Goal: Task Accomplishment & Management: Use online tool/utility

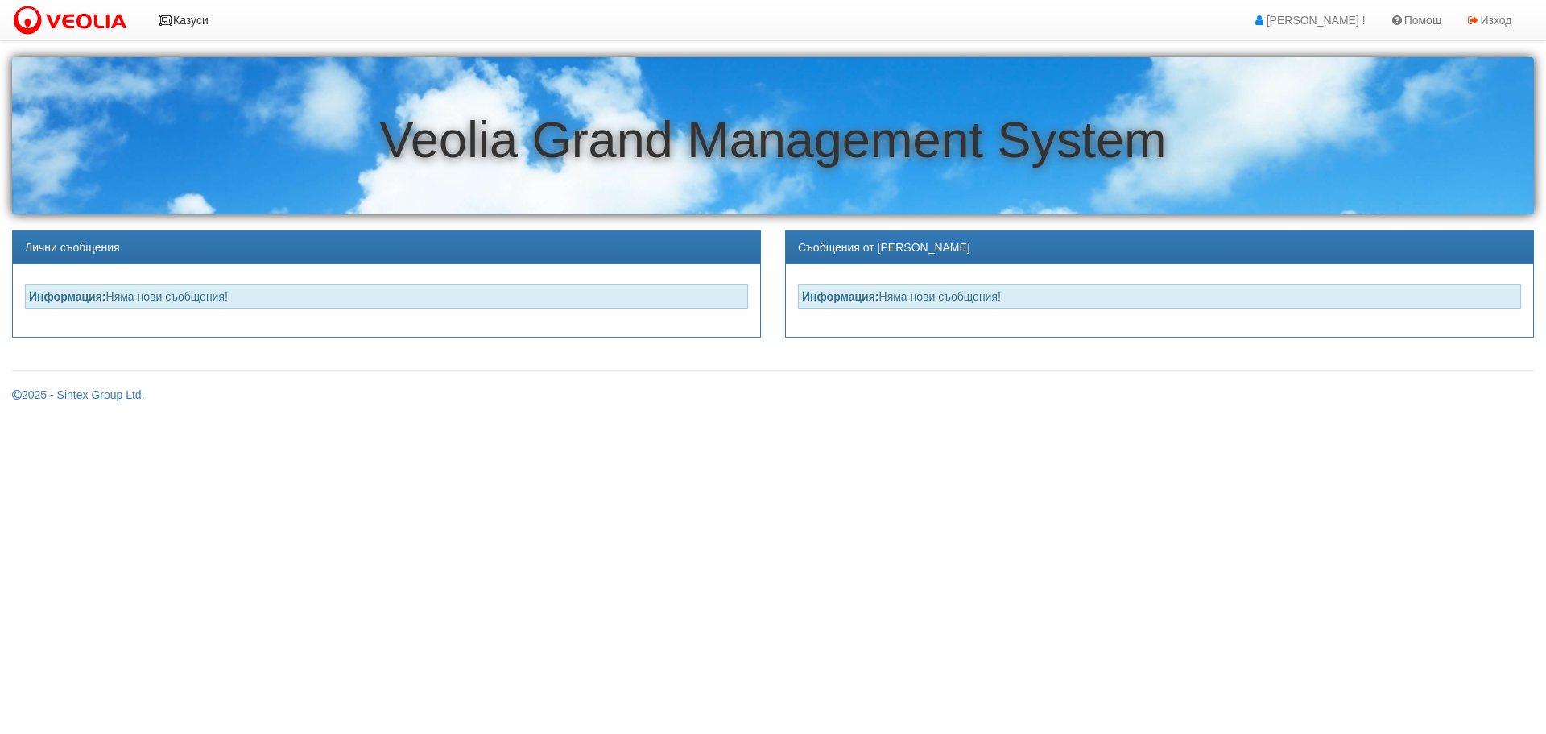
click at [167, 18] on icon at bounding box center [166, 19] width 14 height 11
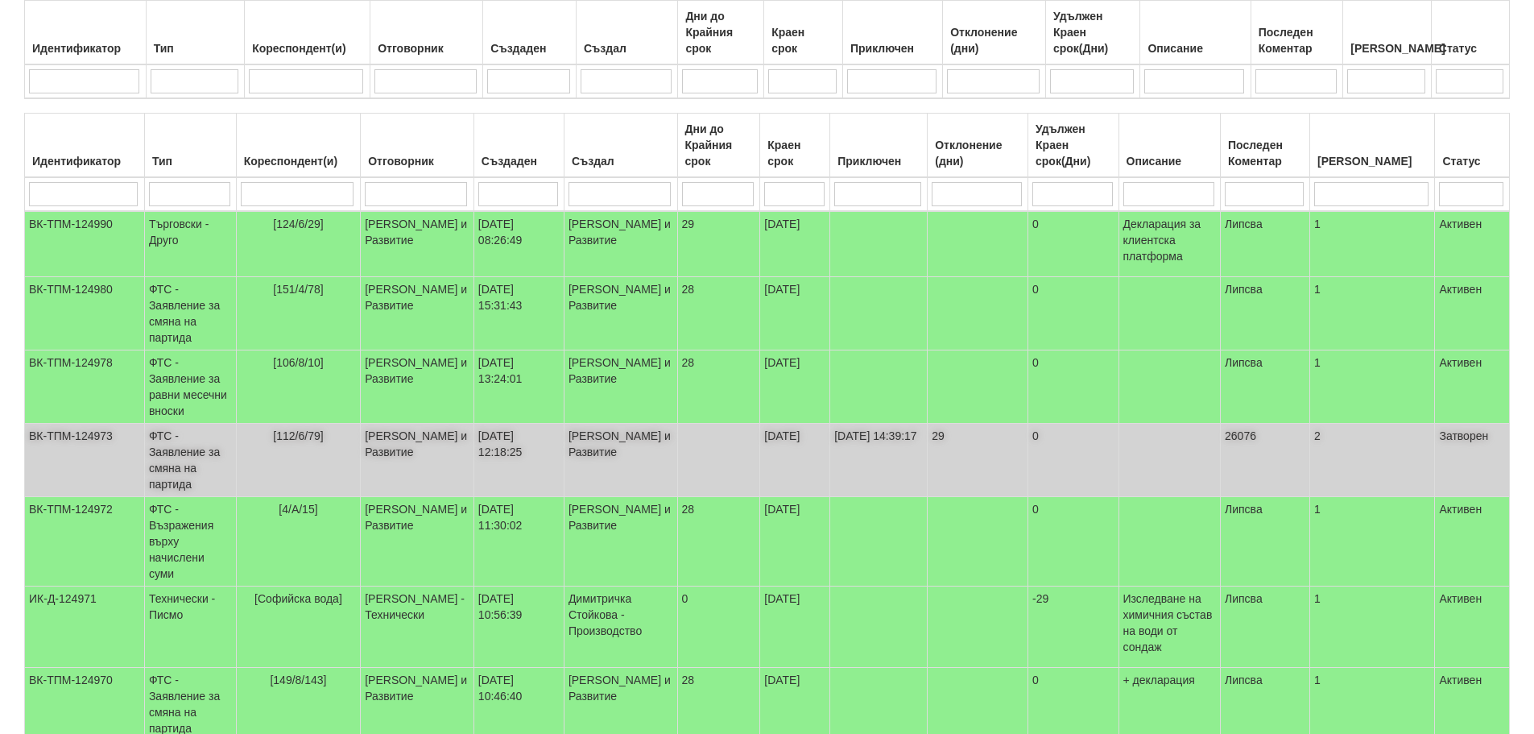
scroll to position [308, 0]
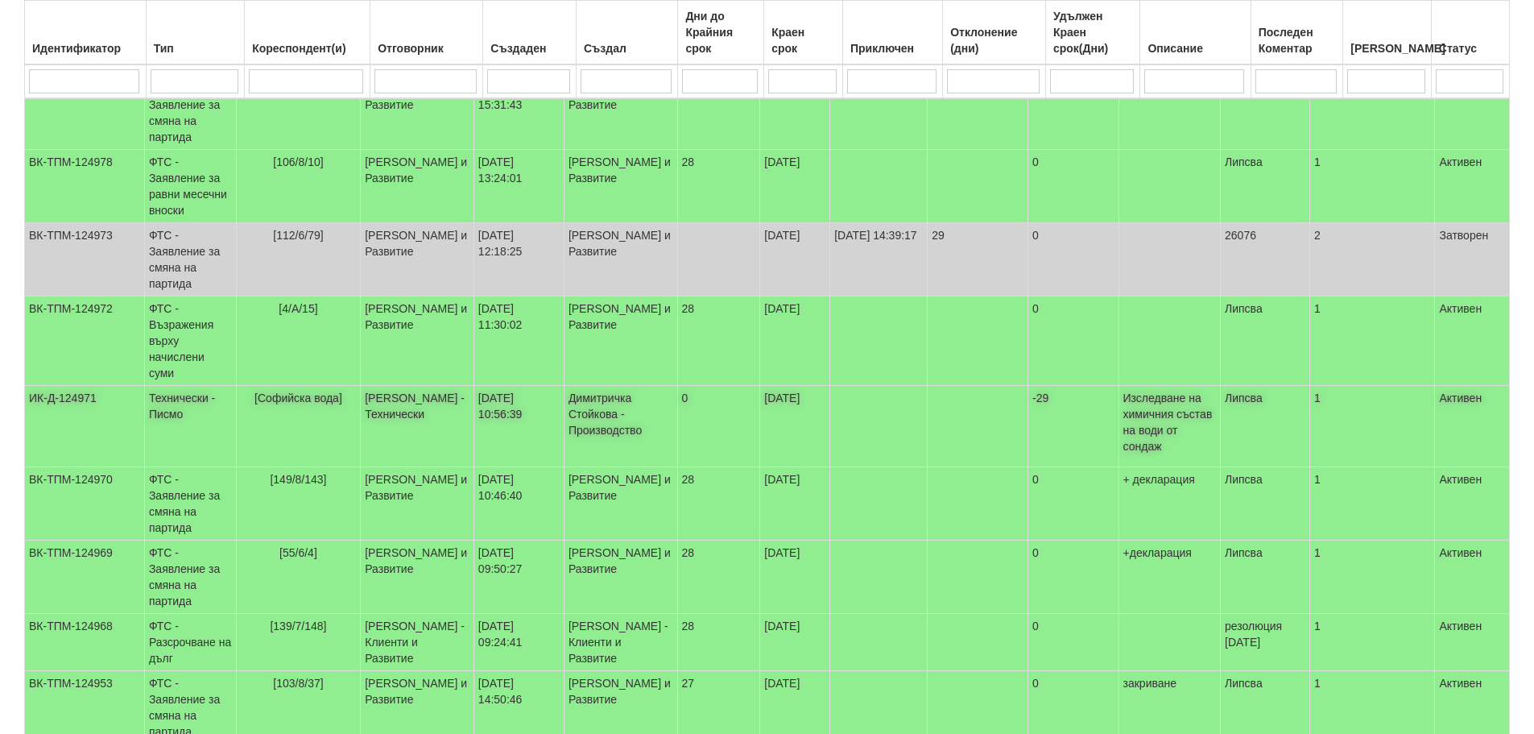
click at [57, 386] on td "ИК-Д-124971" at bounding box center [85, 426] width 120 height 81
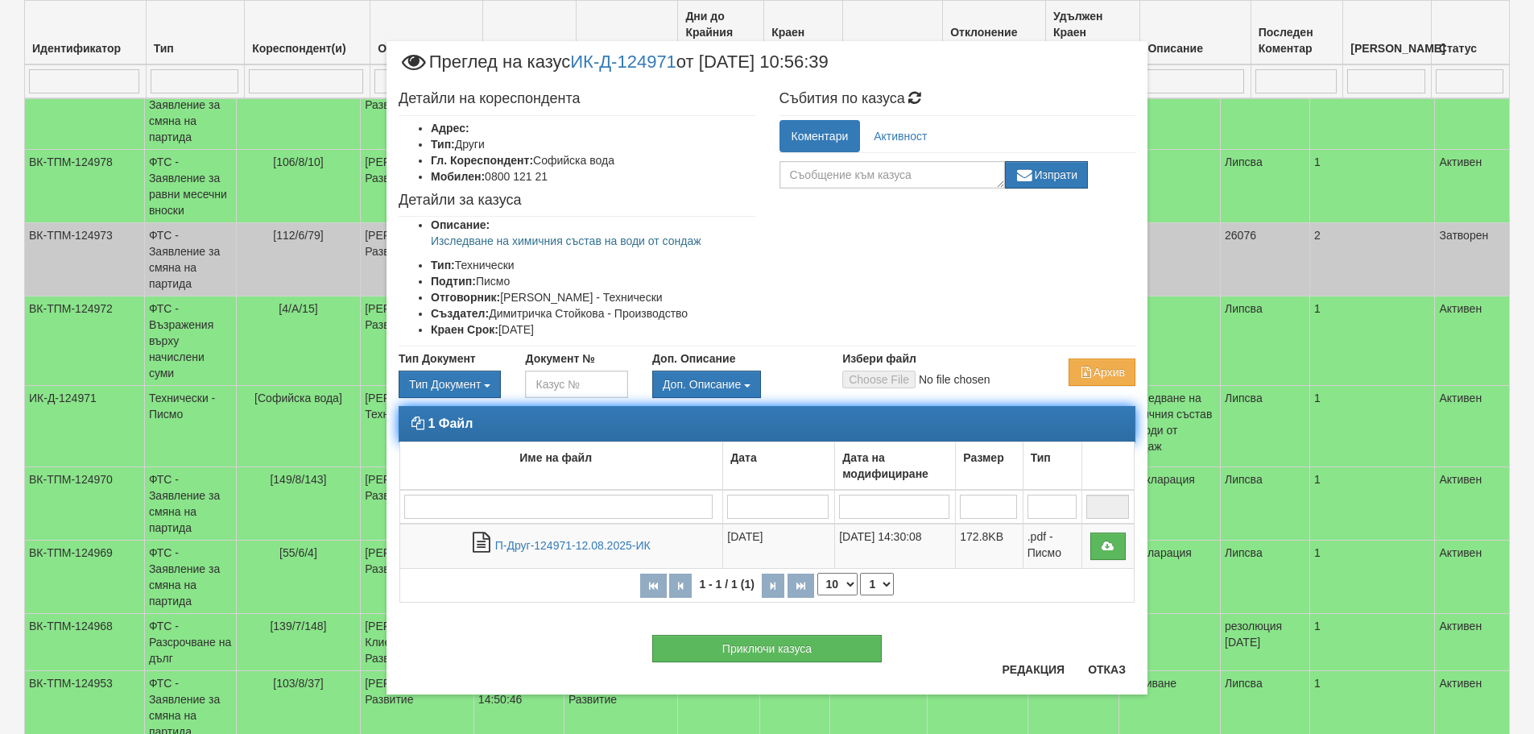
scroll to position [1, 0]
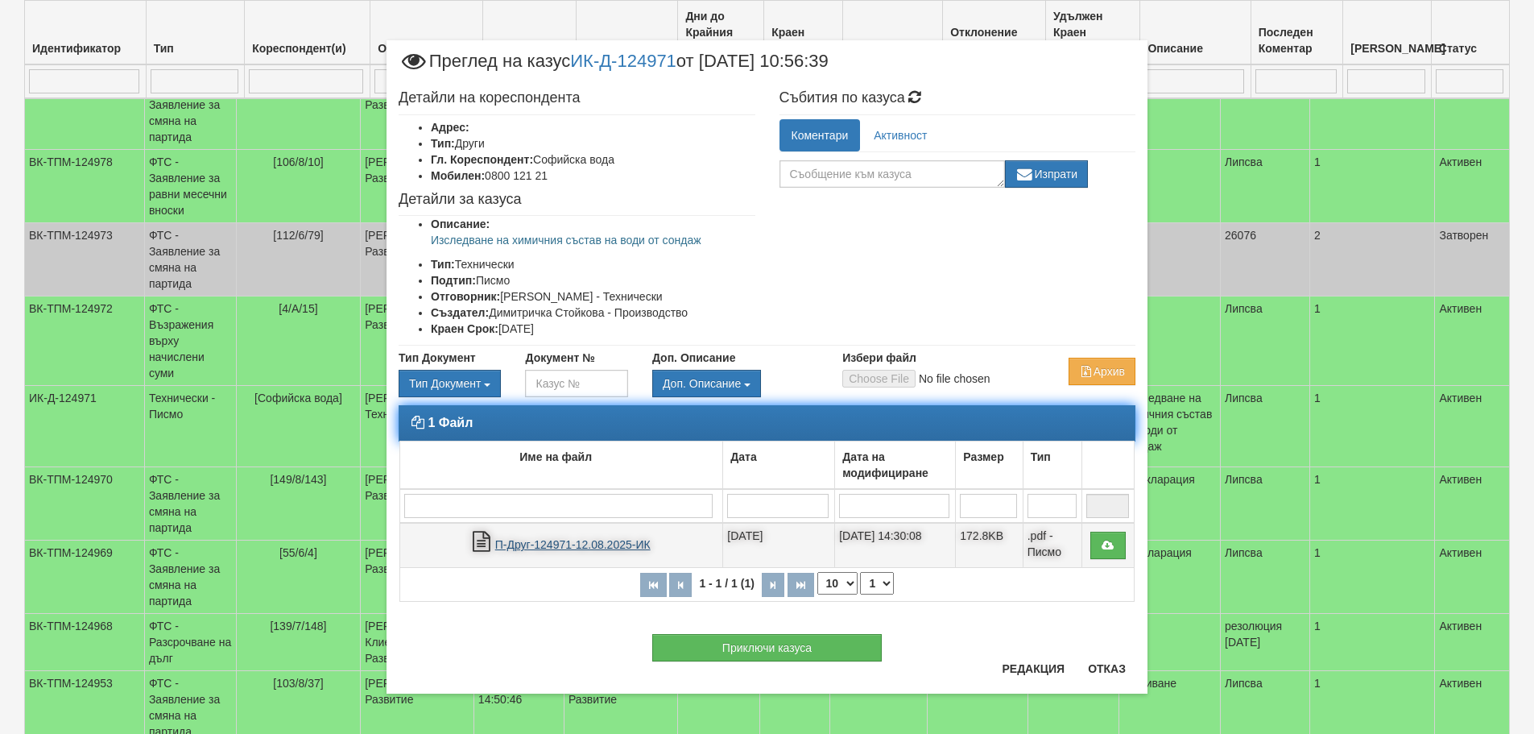
click at [552, 541] on link "П-Друг-124971-12.08.2025-ИК" at bounding box center [572, 544] width 155 height 13
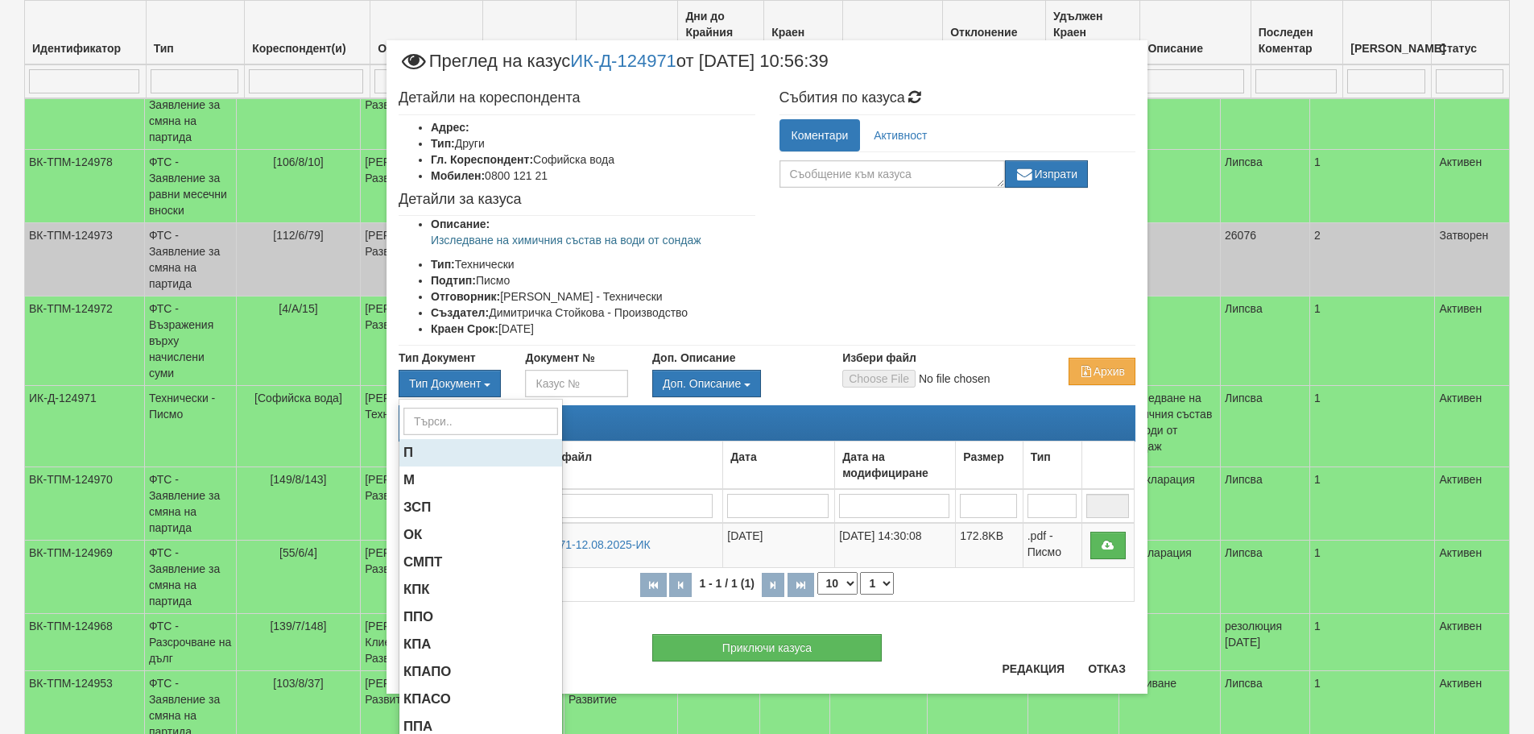
click at [404, 452] on span "П" at bounding box center [408, 452] width 10 height 15
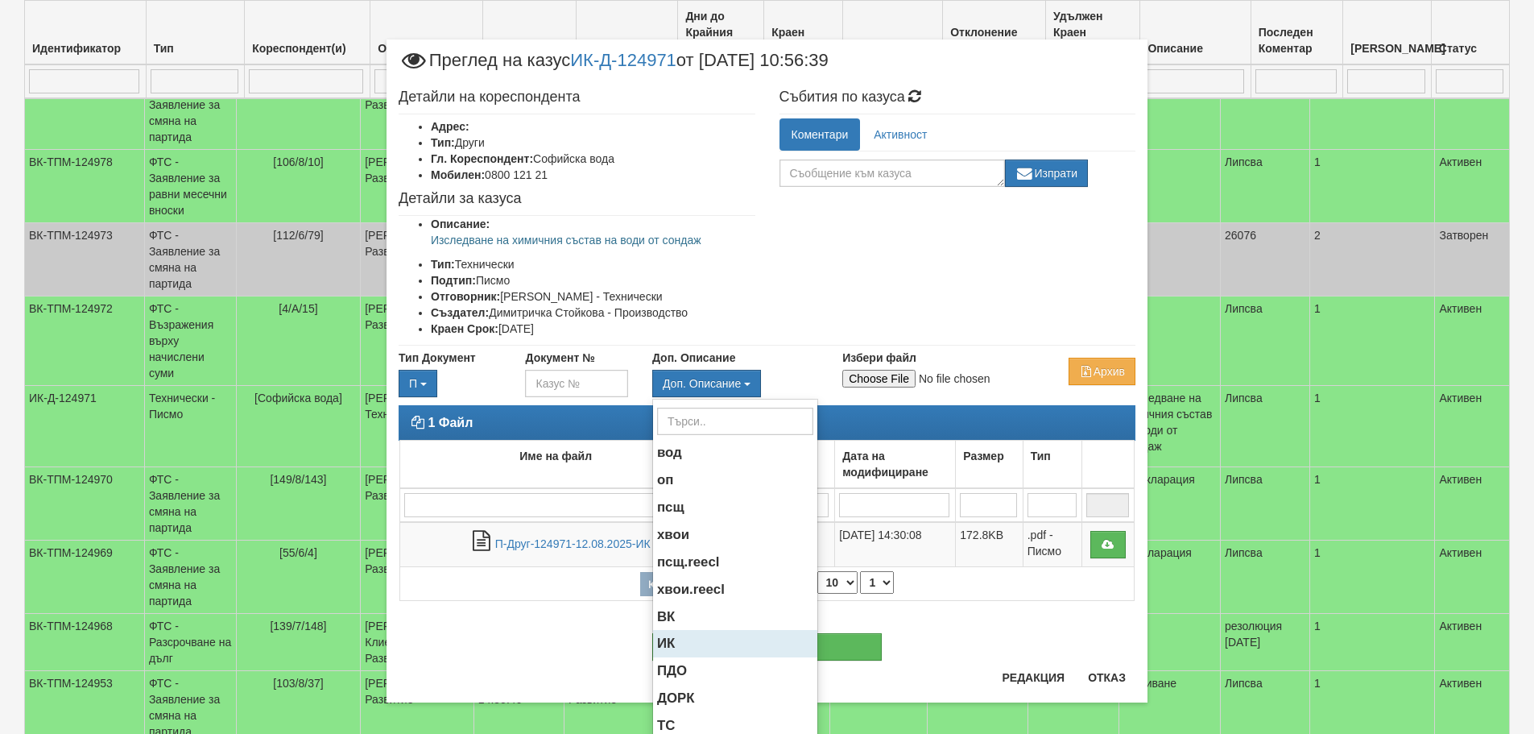
click at [666, 645] on span "ИК" at bounding box center [666, 642] width 18 height 15
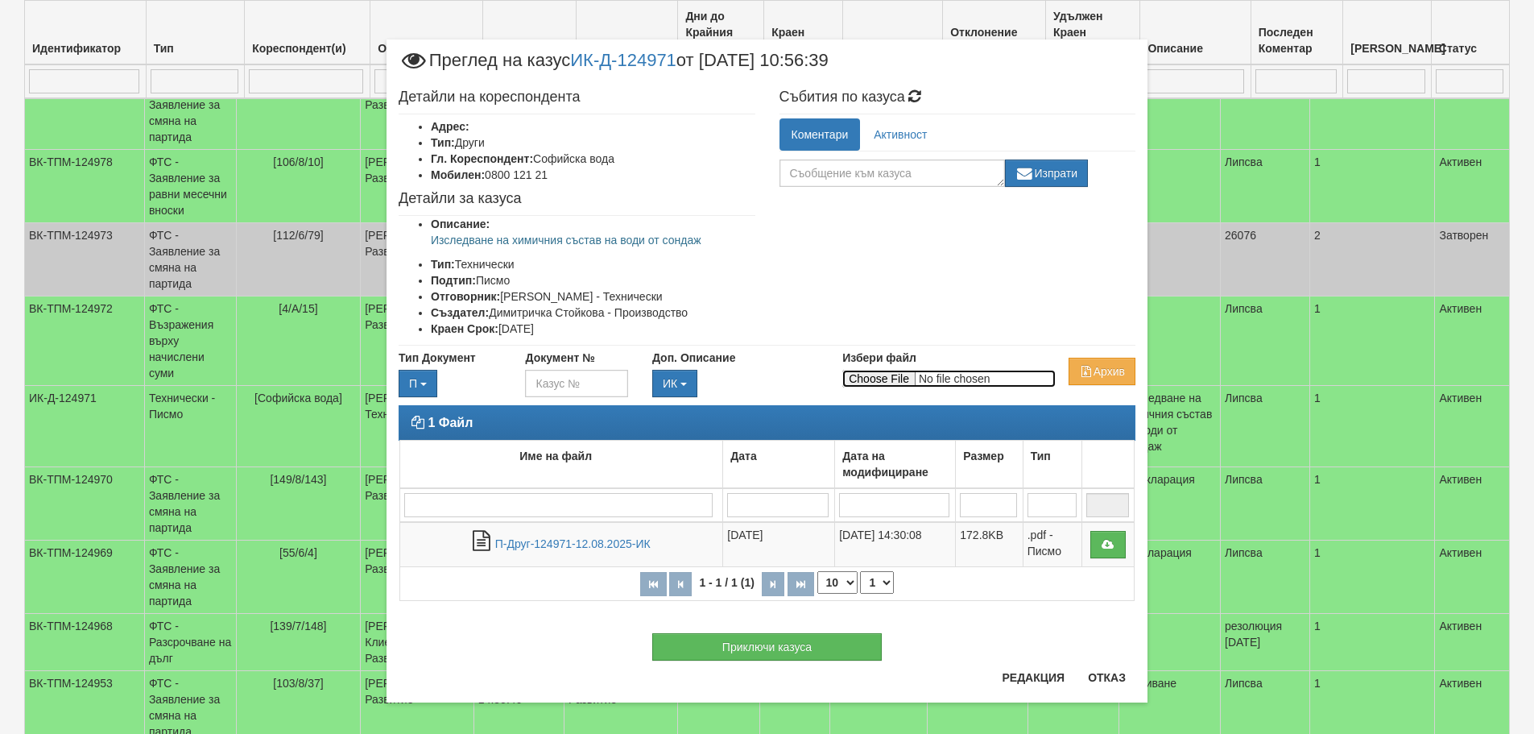
click at [901, 374] on input "Избери файл" at bounding box center [948, 379] width 213 height 18
type input "C:\fakepath\П-Софийска вода-ИК-Д-124971-12.08.2025.pdf"
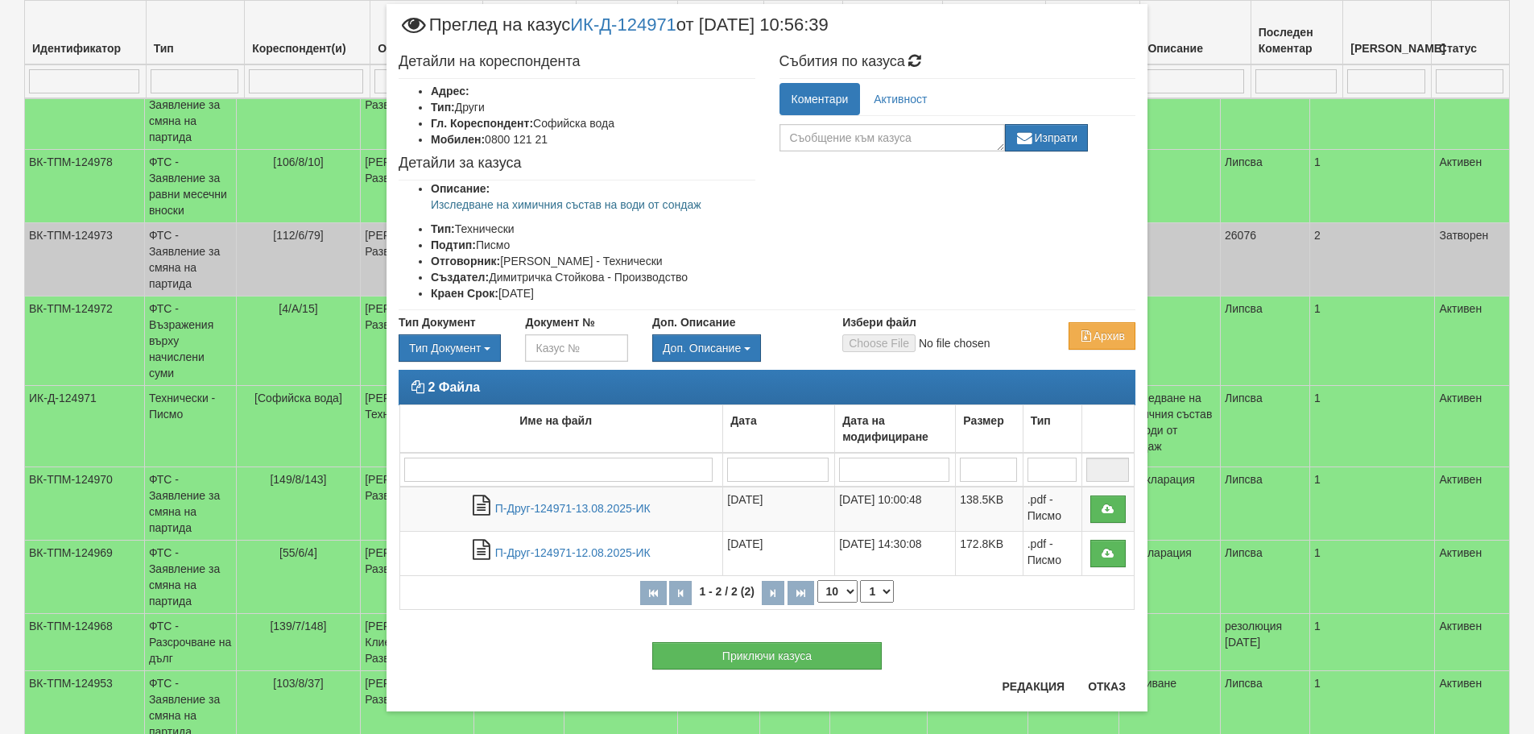
scroll to position [54, 0]
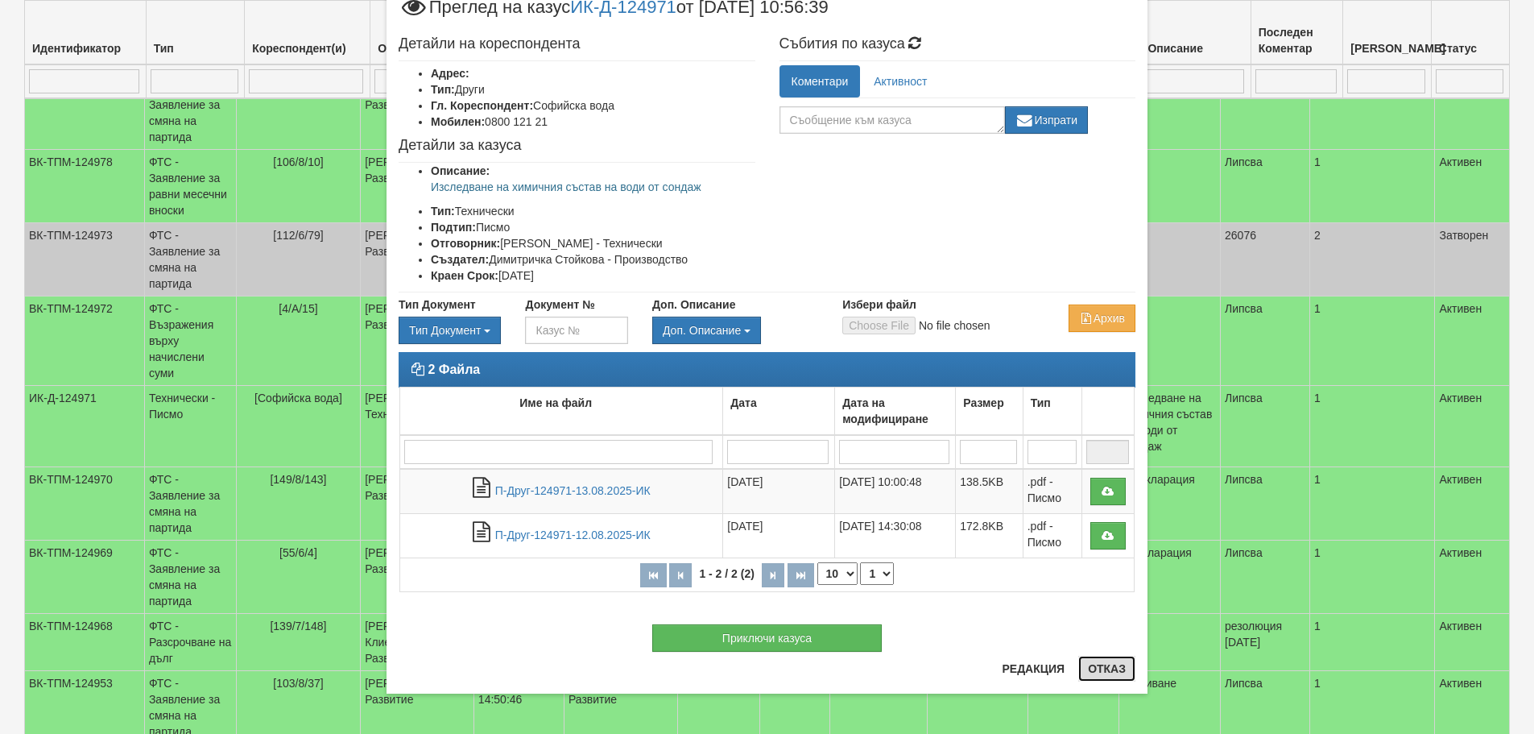
click at [1101, 669] on button "Отказ" at bounding box center [1106, 668] width 57 height 26
